Goal: Navigation & Orientation: Find specific page/section

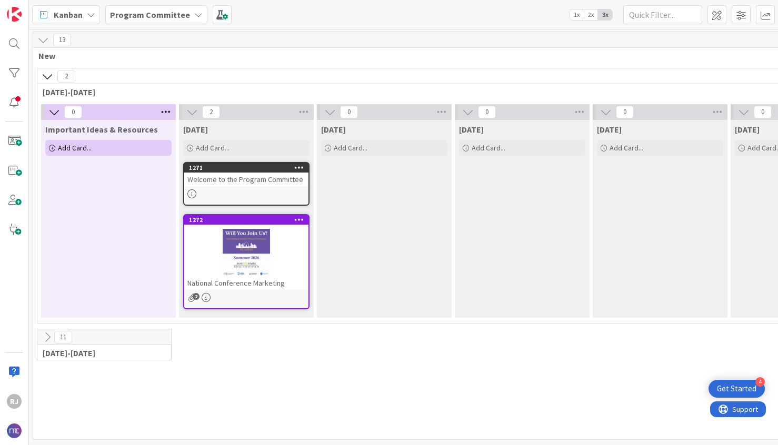
click at [170, 15] on b "Program Committee" at bounding box center [150, 14] width 80 height 11
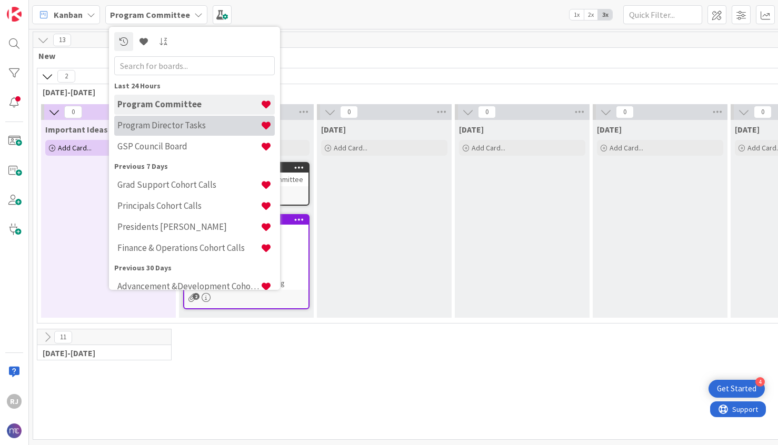
click at [165, 125] on h4 "Program Director Tasks" at bounding box center [188, 125] width 143 height 11
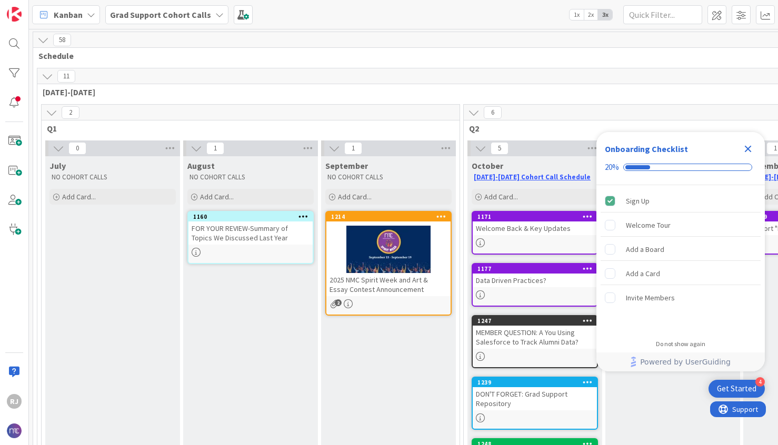
click at [182, 16] on b "Grad Support Cohort Calls" at bounding box center [160, 14] width 101 height 11
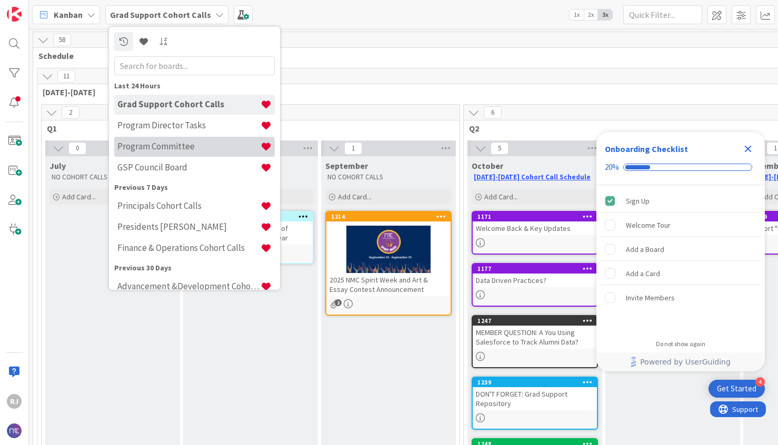
click at [167, 147] on h4 "Program Committee" at bounding box center [188, 146] width 143 height 11
